Goal: Transaction & Acquisition: Purchase product/service

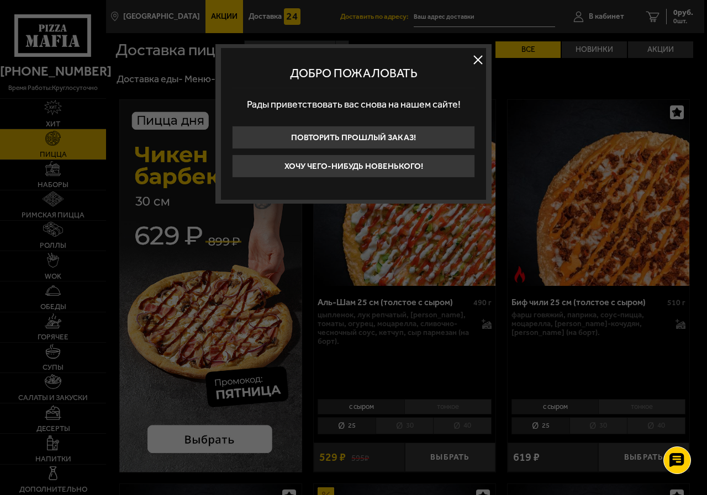
click at [468, 57] on div "Добро пожаловать Рады приветствовать вас снова на нашем сайте! Повторить прошлы…" at bounding box center [353, 124] width 276 height 160
click at [473, 57] on button at bounding box center [477, 59] width 17 height 17
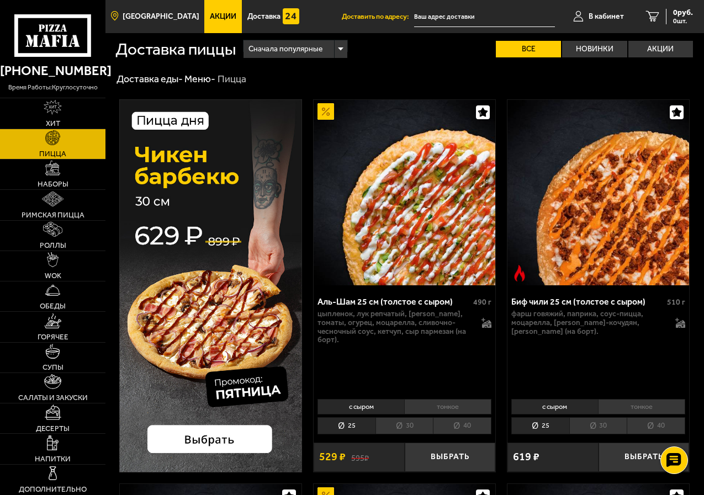
click at [184, 20] on span "[GEOGRAPHIC_DATA]" at bounding box center [161, 17] width 77 height 8
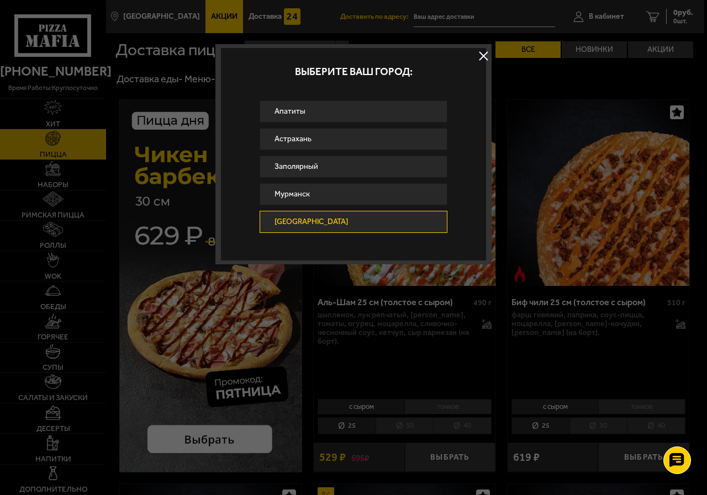
click at [234, 11] on div at bounding box center [353, 247] width 707 height 495
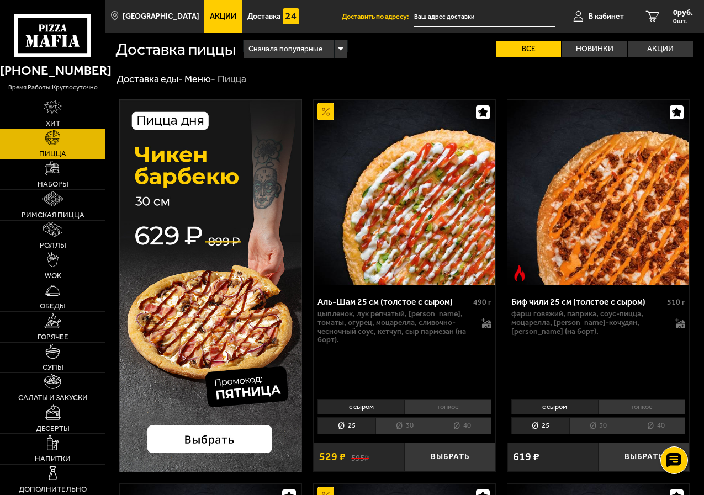
click at [215, 13] on span "Акции" at bounding box center [223, 17] width 27 height 8
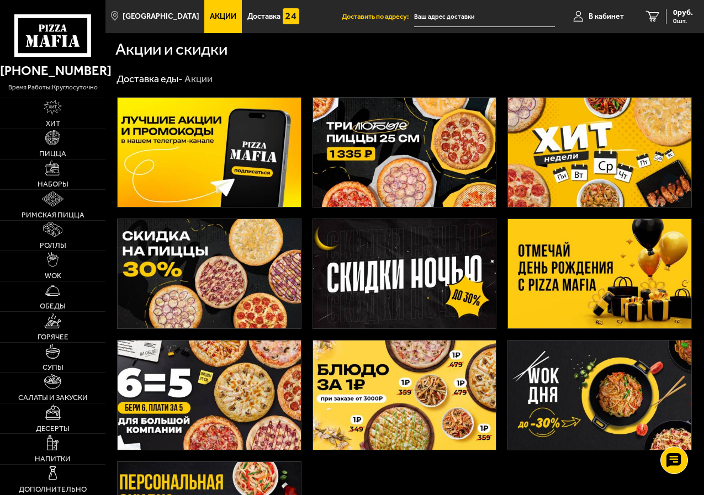
click at [594, 162] on img at bounding box center [599, 152] width 183 height 109
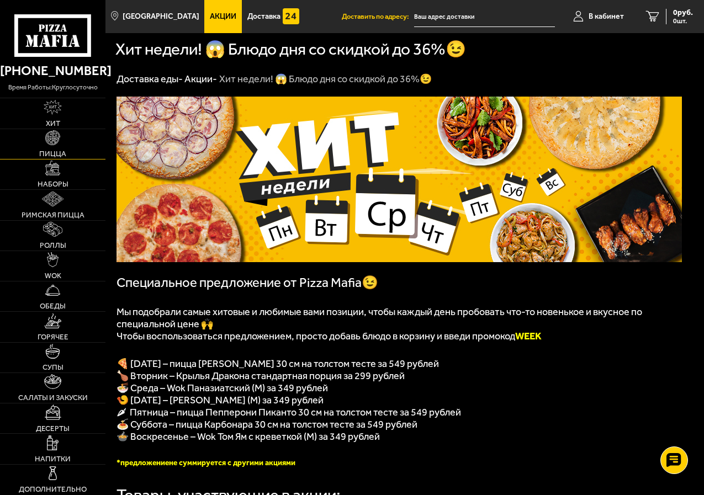
click at [57, 142] on img at bounding box center [52, 137] width 15 height 15
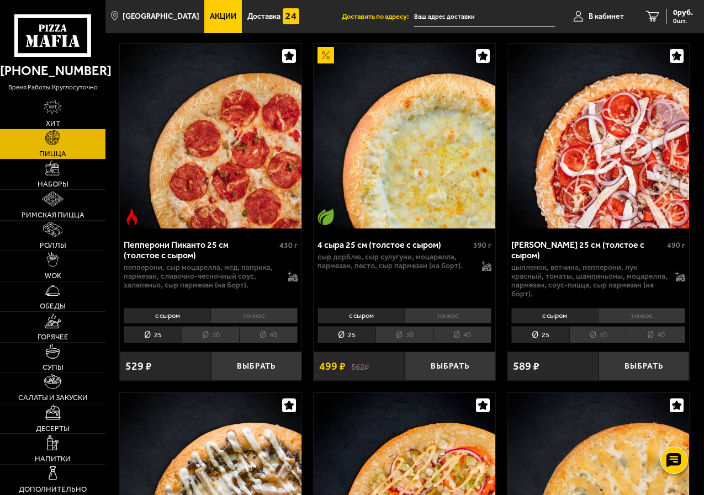
scroll to position [442, 0]
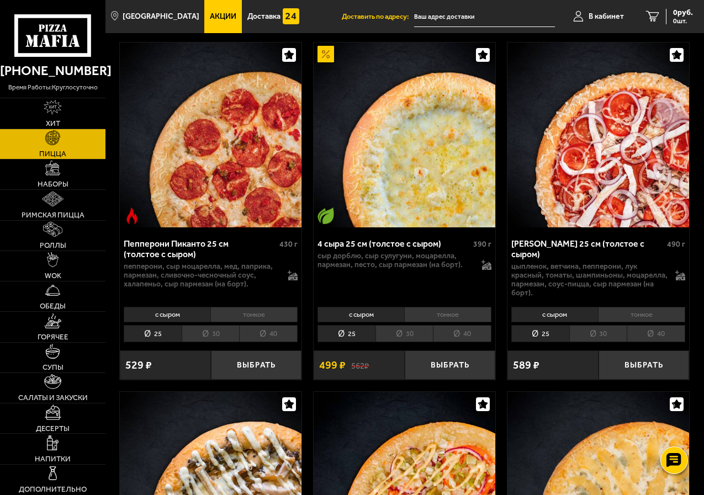
click at [237, 247] on div "Пепперони Пиканто 25 см (толстое с сыром)" at bounding box center [200, 249] width 153 height 21
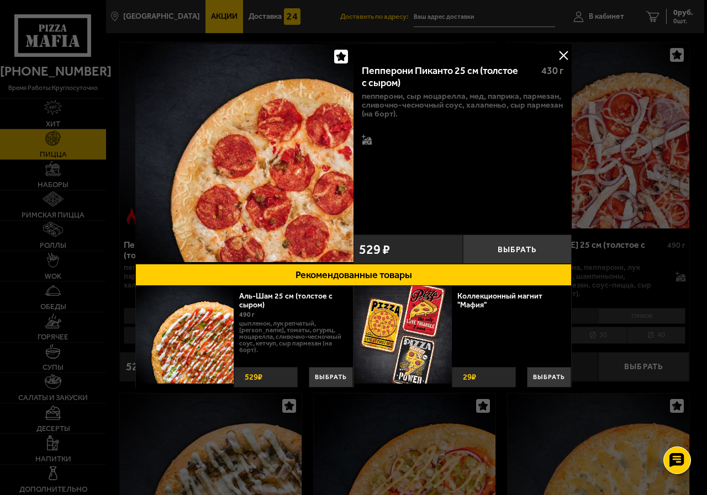
click at [620, 214] on div at bounding box center [353, 247] width 707 height 495
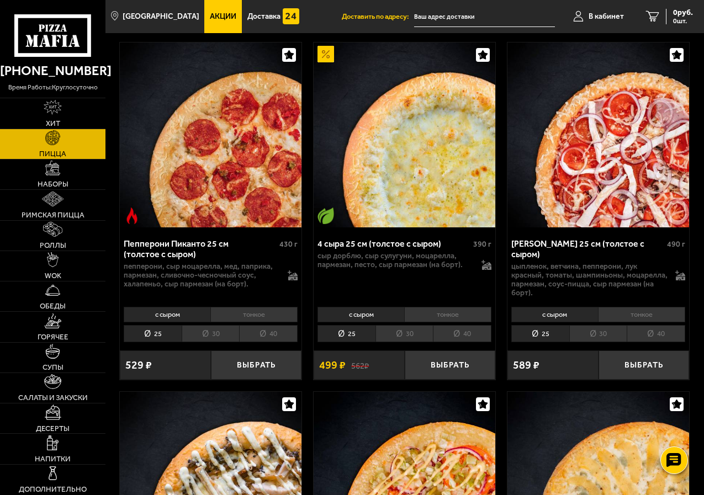
click at [199, 330] on li "30" at bounding box center [211, 333] width 58 height 17
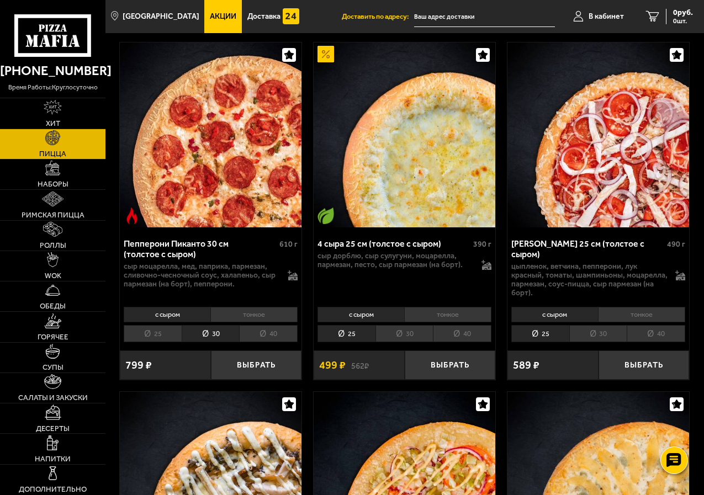
click at [238, 236] on div "Пепперони Пиканто 30 см (толстое с сыром) 610 г сыр Моцарелла, мед, паприка, па…" at bounding box center [211, 268] width 182 height 70
click at [234, 245] on div "Пепперони Пиканто 30 см (толстое с сыром)" at bounding box center [200, 249] width 153 height 21
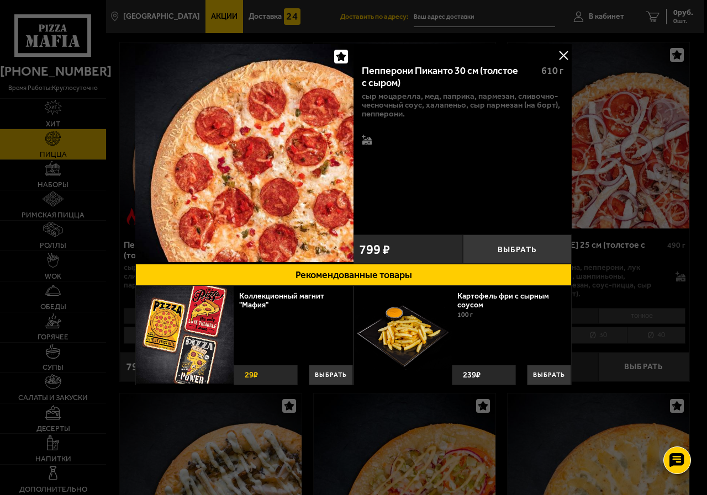
click at [563, 49] on button at bounding box center [563, 55] width 17 height 17
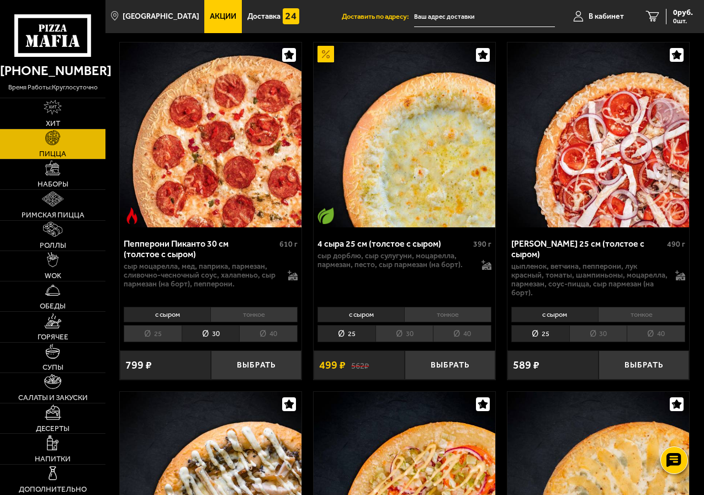
click at [204, 30] on link "Акции" at bounding box center [223, 16] width 38 height 33
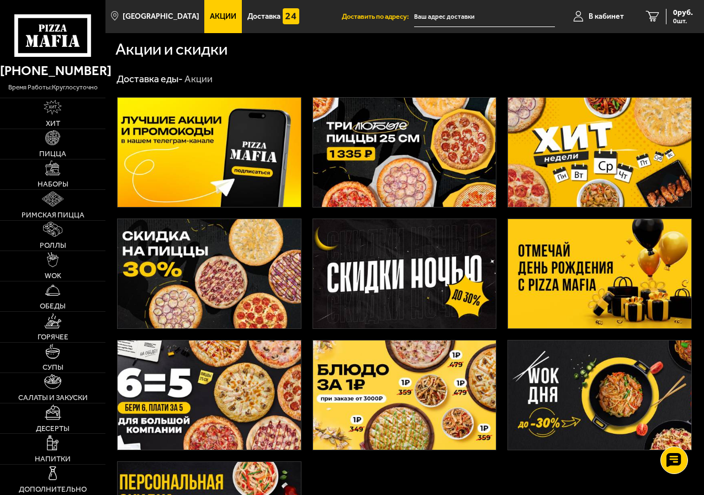
click at [583, 125] on img at bounding box center [599, 152] width 183 height 109
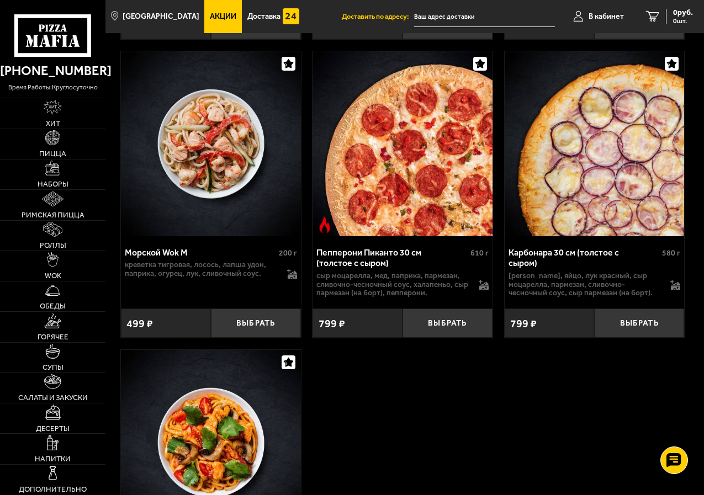
scroll to position [773, 0]
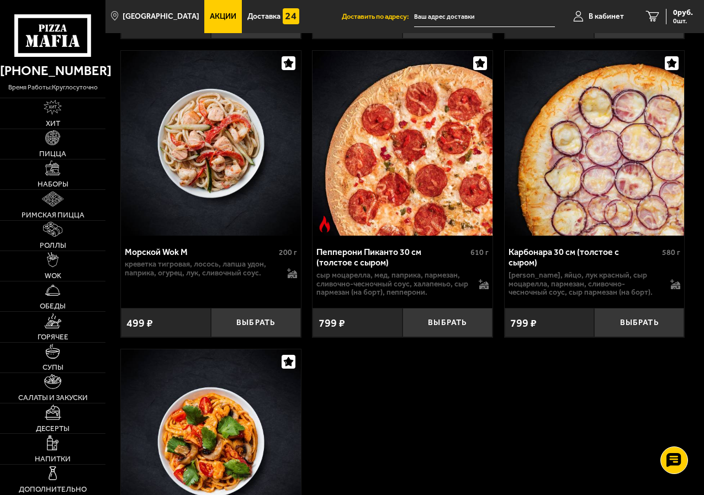
click at [394, 268] on div "Пепперони Пиканто 30 см (толстое с сыром)" at bounding box center [391, 257] width 151 height 21
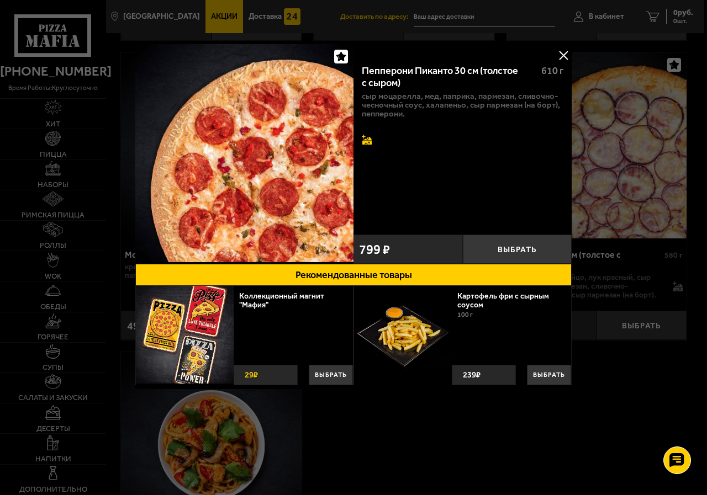
click at [366, 145] on icon at bounding box center [366, 141] width 9 height 8
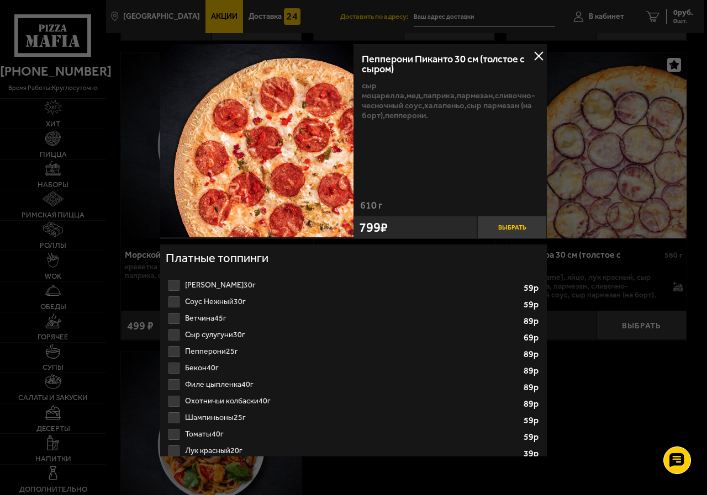
click at [511, 228] on button "Выбрать" at bounding box center [512, 227] width 70 height 23
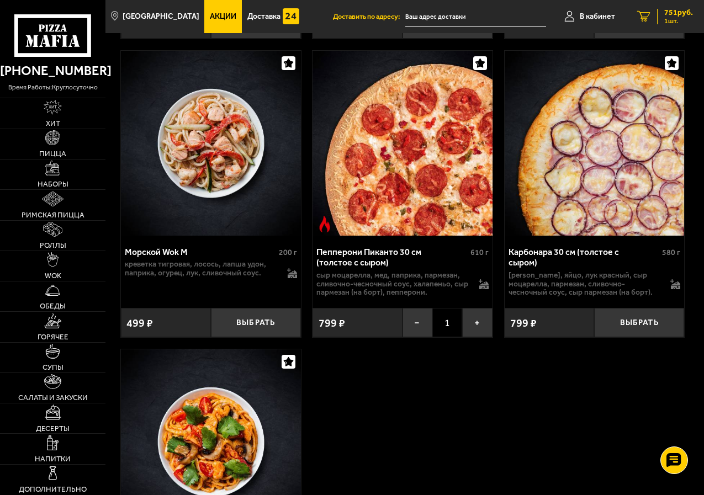
click at [671, 9] on span "751 руб." at bounding box center [678, 13] width 29 height 8
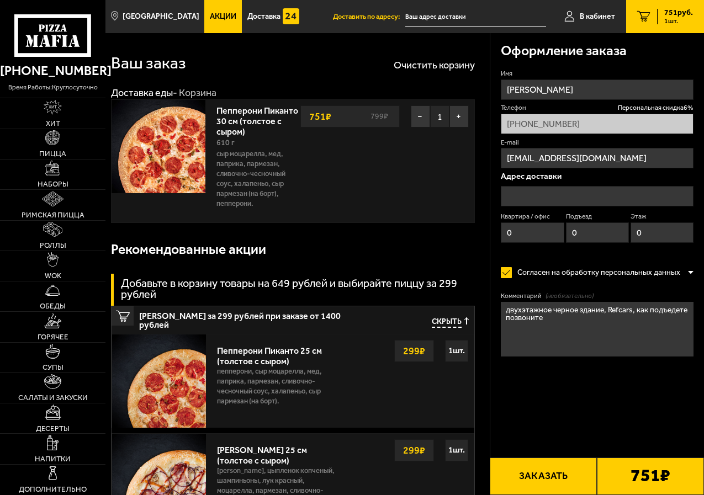
type input "[STREET_ADDRESS]"
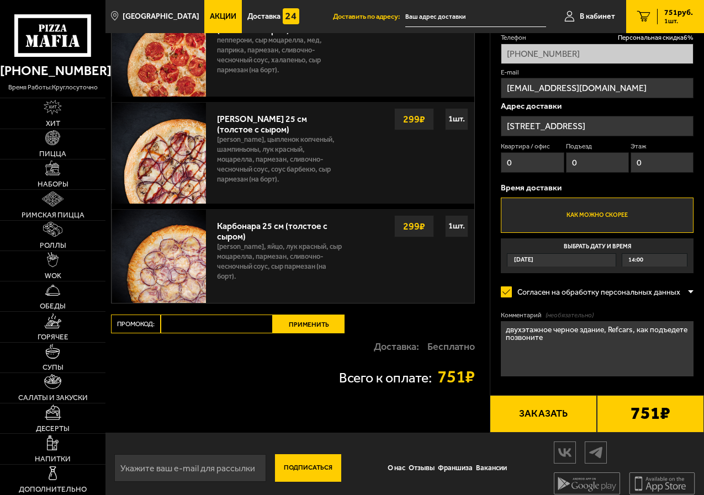
scroll to position [342, 0]
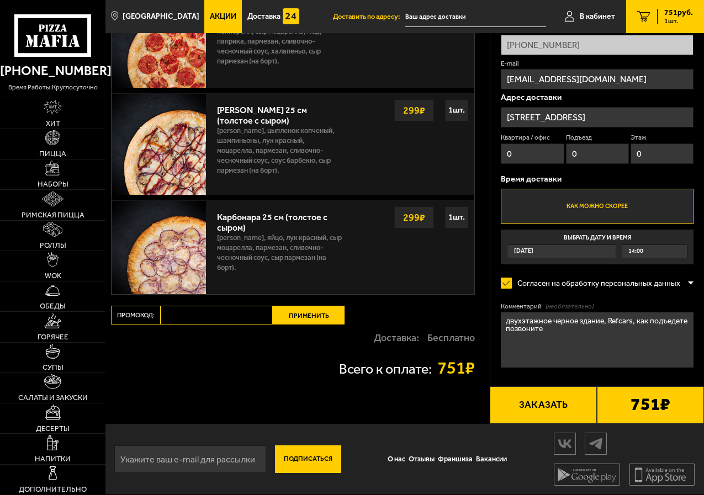
click at [220, 315] on input "Промокод:" at bounding box center [217, 315] width 112 height 19
paste input "WEEK"
type input "WEEK"
click at [330, 308] on button "Применить" at bounding box center [309, 315] width 72 height 19
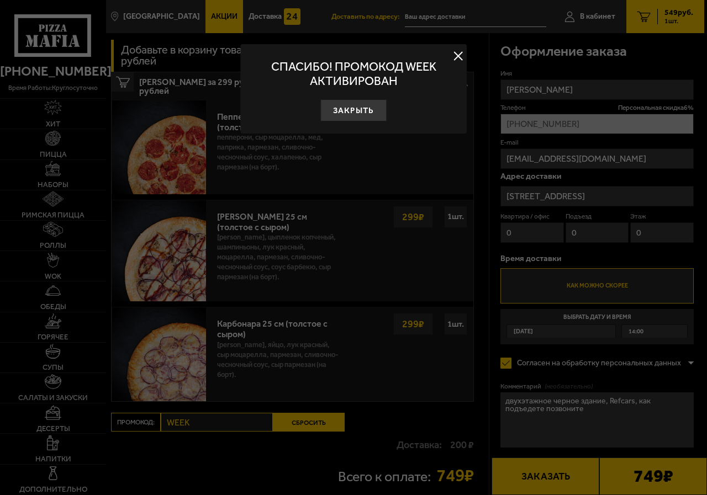
click at [454, 50] on button at bounding box center [458, 55] width 17 height 17
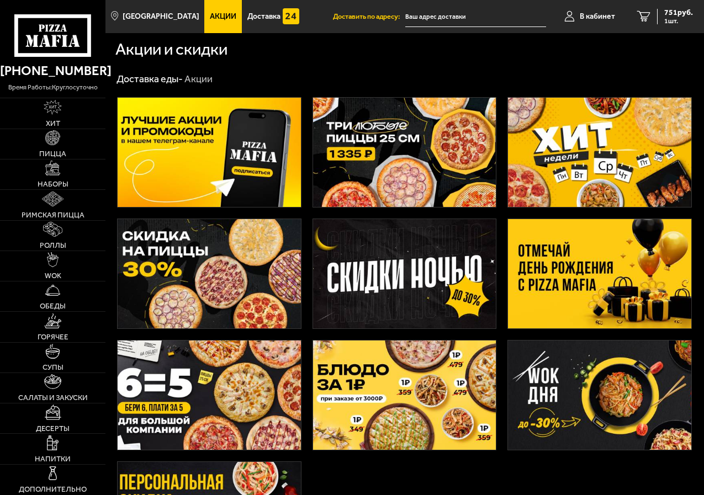
click at [564, 155] on img at bounding box center [599, 152] width 183 height 109
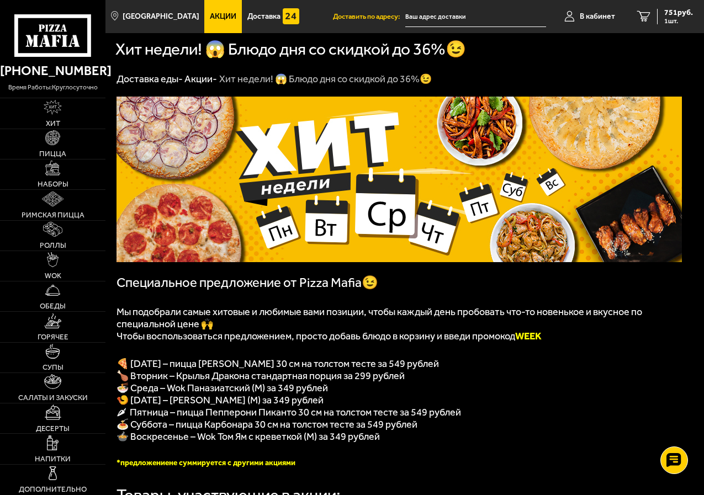
click at [542, 337] on b "WEEK" at bounding box center [528, 336] width 27 height 12
copy b "WEEK"
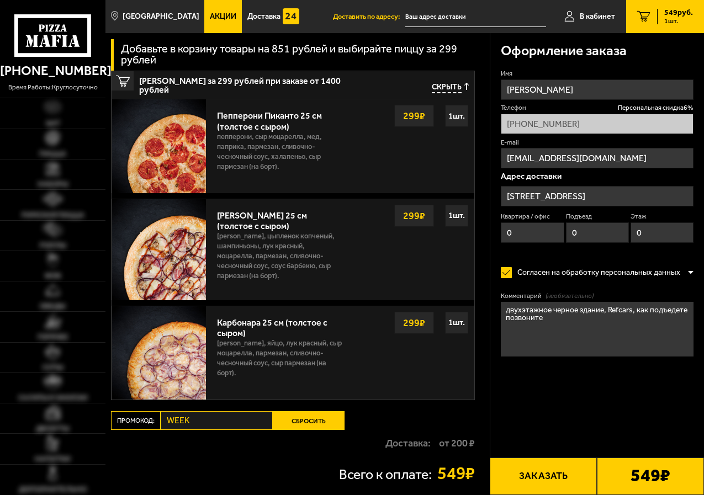
type input "[STREET_ADDRESS]"
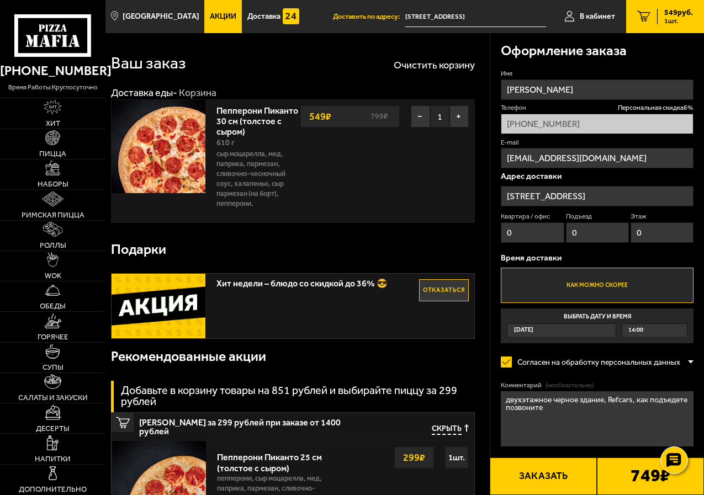
click at [246, 301] on div "Хит недели – блюдо со скидкой до 36% 😎 Отказаться" at bounding box center [293, 306] width 362 height 65
click at [256, 276] on span "Хит недели – блюдо со скидкой до 36% 😎" at bounding box center [317, 281] width 202 height 14
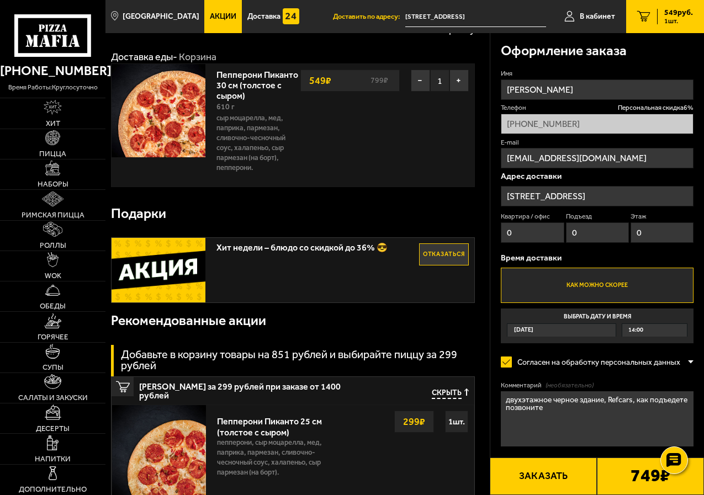
scroll to position [55, 0]
